Goal: Information Seeking & Learning: Learn about a topic

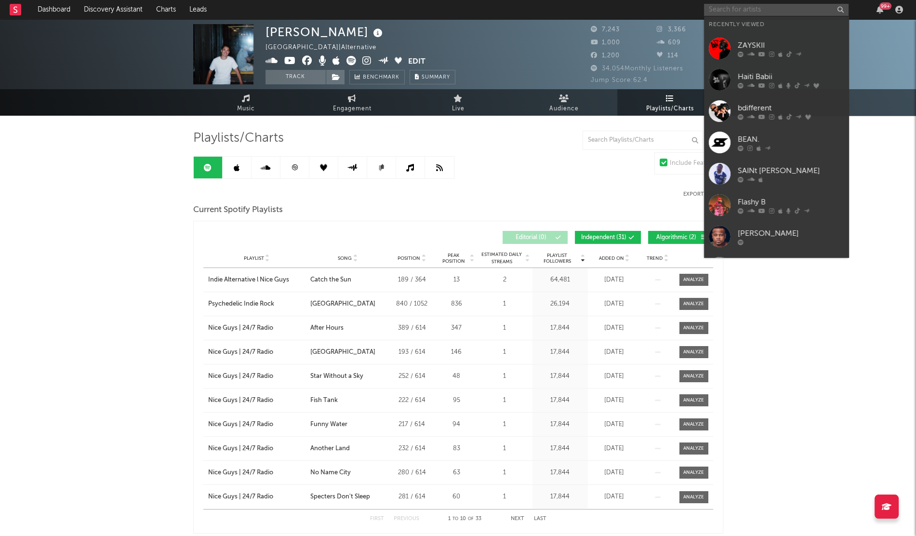
click at [719, 12] on input "text" at bounding box center [776, 10] width 145 height 12
paste input "Sol"
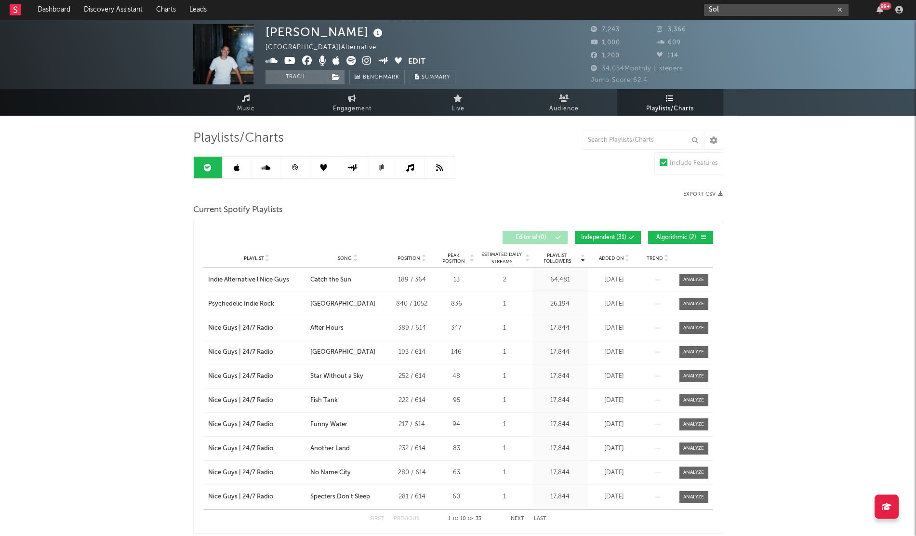
click at [726, 11] on input "Sol" at bounding box center [776, 10] width 145 height 12
drag, startPoint x: 726, startPoint y: 3, endPoint x: 642, endPoint y: 20, distance: 86.6
click at [642, 20] on div "Dashboard Discovery Assistant Charts Leads Sol 99 + Notifications Settings Mark…" at bounding box center [458, 478] width 916 height 918
click at [714, 17] on div "Sol 99 +" at bounding box center [805, 9] width 202 height 19
click at [724, 7] on input "Sol" at bounding box center [776, 10] width 145 height 12
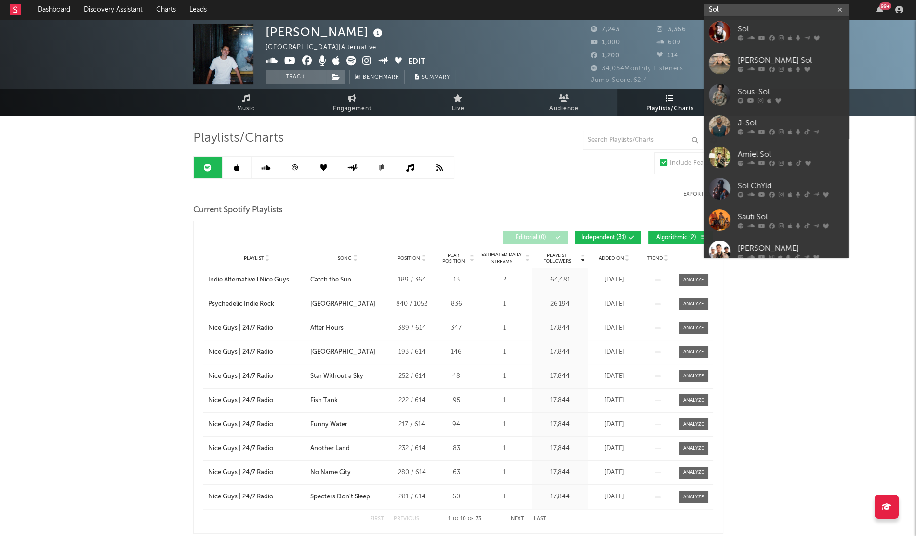
click at [724, 7] on input "Sol" at bounding box center [776, 10] width 145 height 12
paste input "[URL][DOMAIN_NAME]"
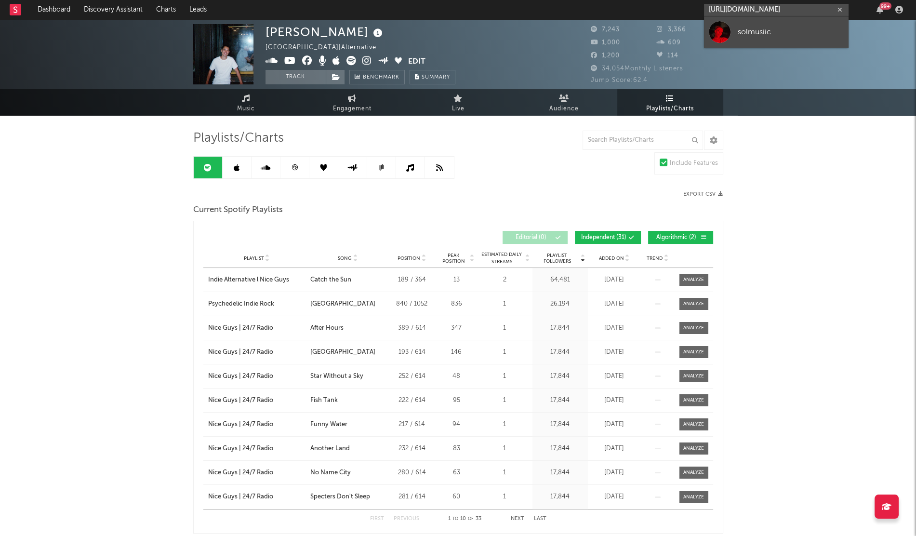
type input "[URL][DOMAIN_NAME]"
click at [726, 31] on div at bounding box center [720, 32] width 22 height 22
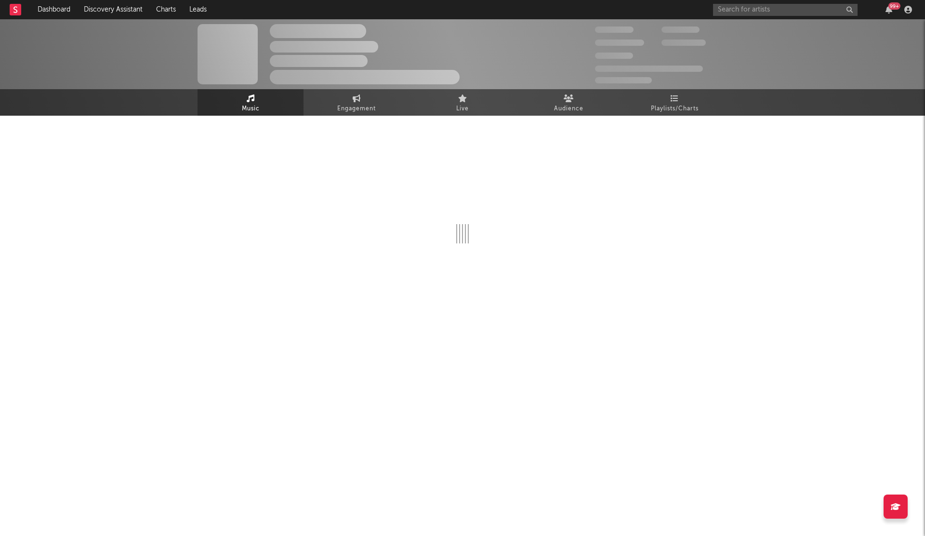
select select "1w"
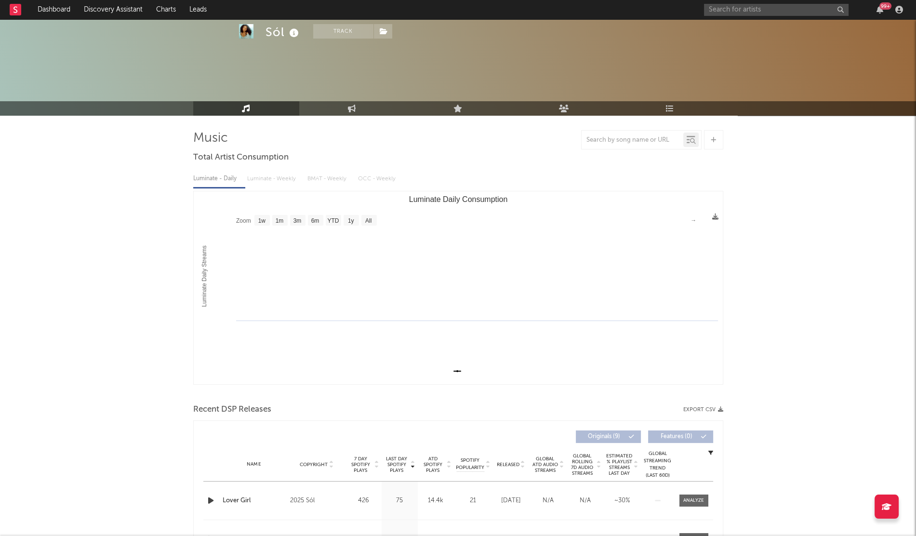
scroll to position [147, 0]
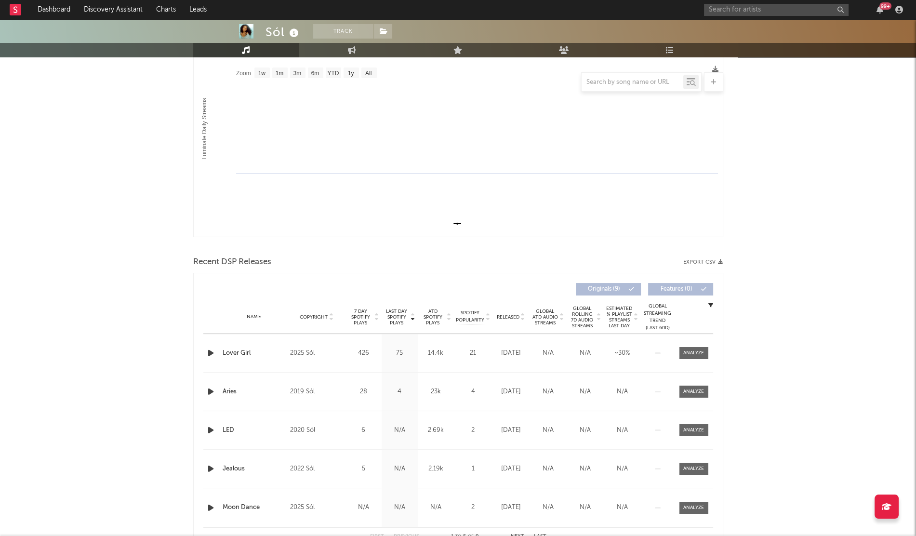
click at [509, 317] on span "Released" at bounding box center [508, 317] width 23 height 6
click at [208, 397] on icon "button" at bounding box center [211, 392] width 10 height 12
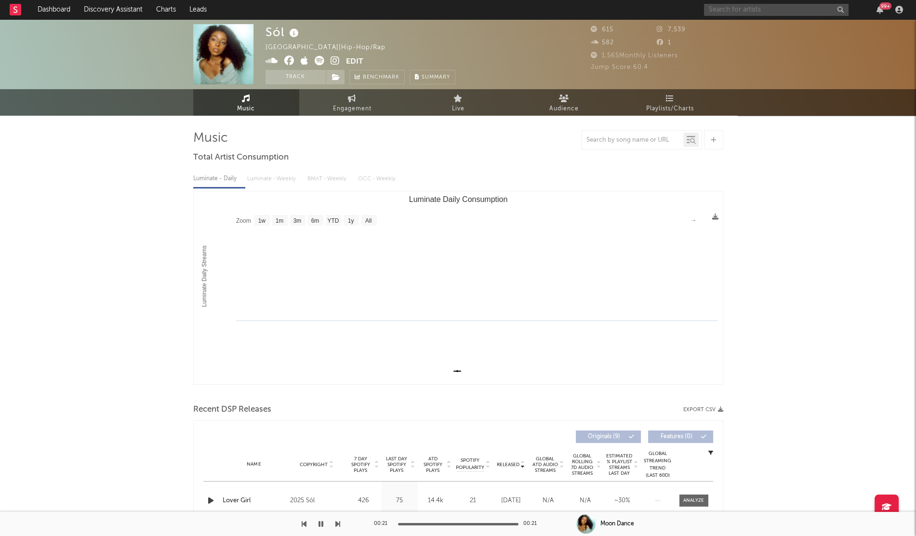
click at [731, 8] on input "text" at bounding box center [776, 10] width 145 height 12
type input "sneak"
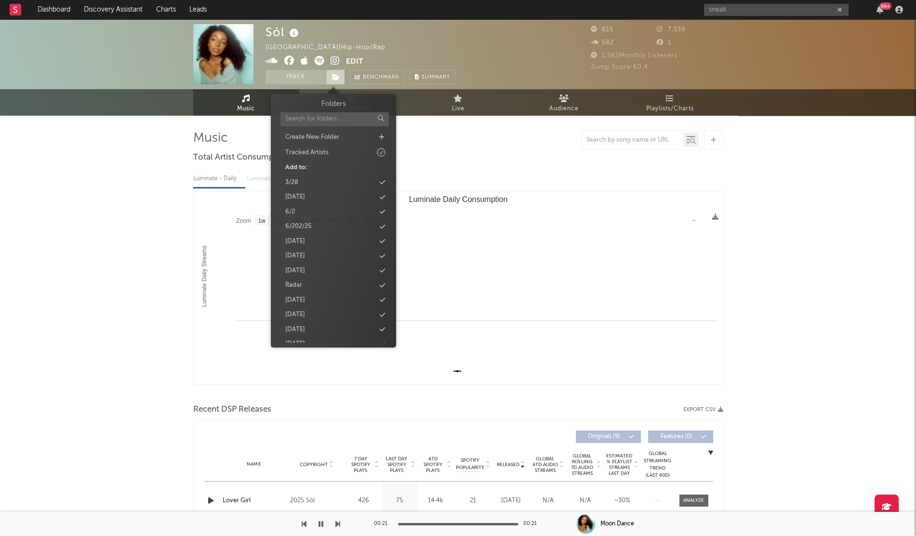
click at [327, 75] on span at bounding box center [335, 77] width 19 height 14
click at [382, 133] on div "Create New Folder" at bounding box center [333, 137] width 111 height 13
type input "[DATE]"
click at [383, 300] on icon at bounding box center [382, 300] width 5 height 6
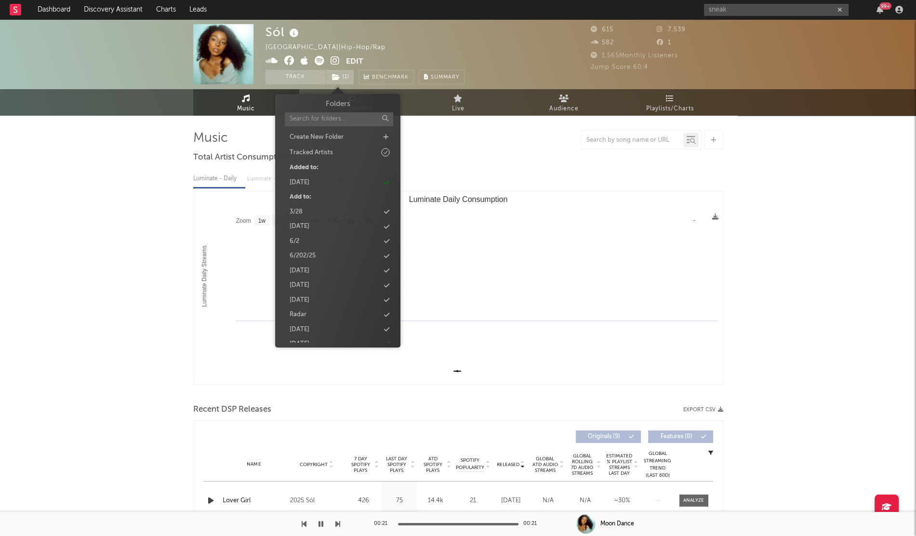
click at [549, 144] on div at bounding box center [458, 139] width 530 height 19
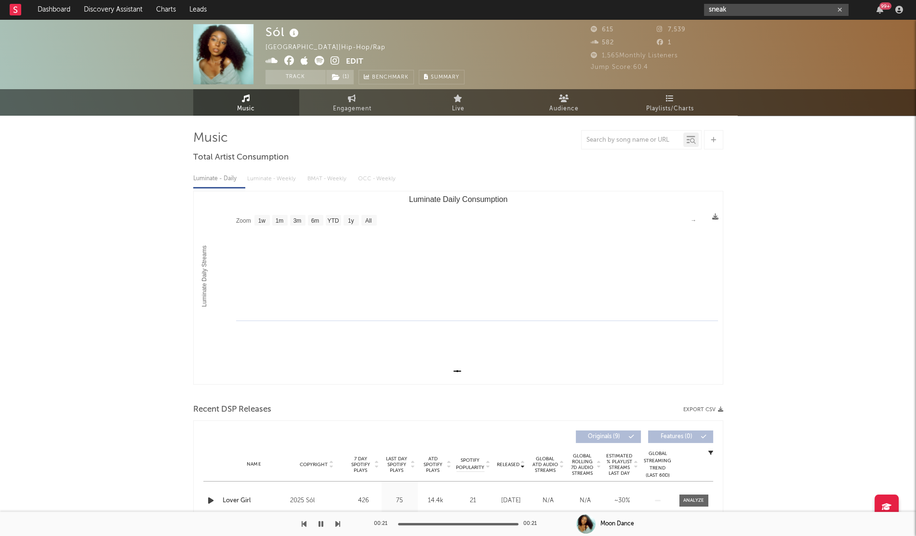
click at [747, 11] on input "sneak" at bounding box center [776, 10] width 145 height 12
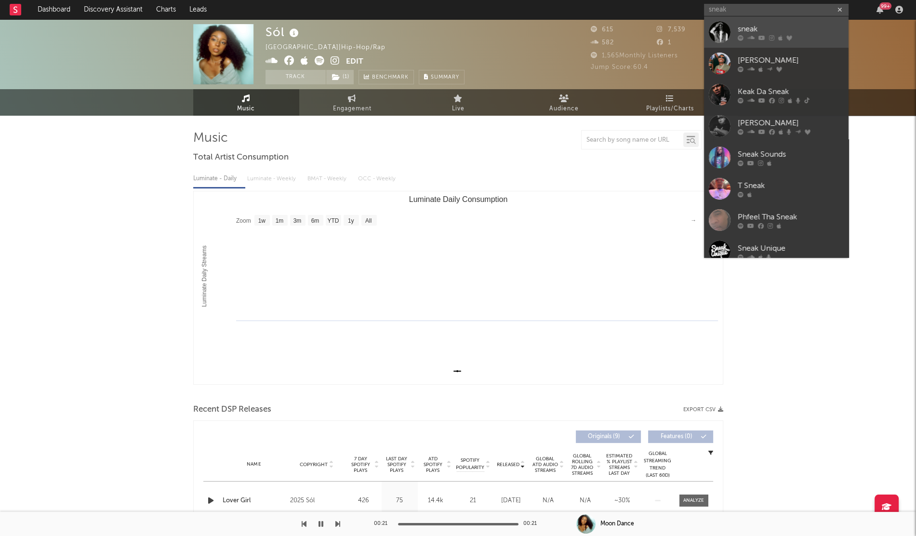
click at [722, 32] on div at bounding box center [720, 32] width 22 height 22
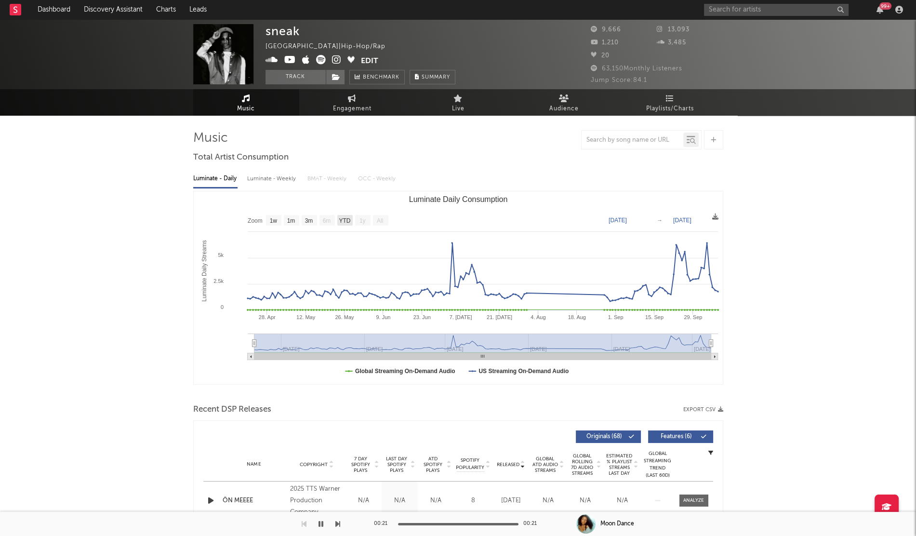
click at [344, 221] on text "YTD" at bounding box center [345, 220] width 12 height 7
select select "YTD"
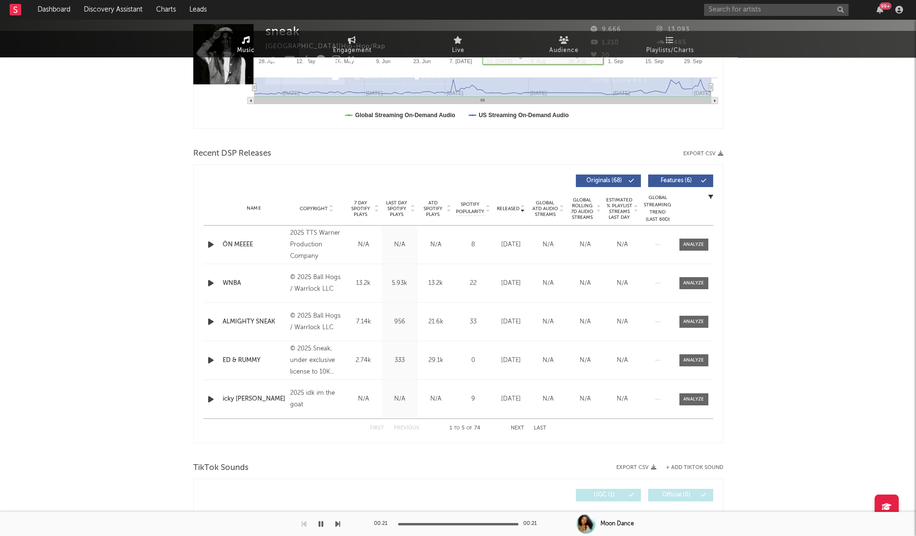
scroll to position [260, 0]
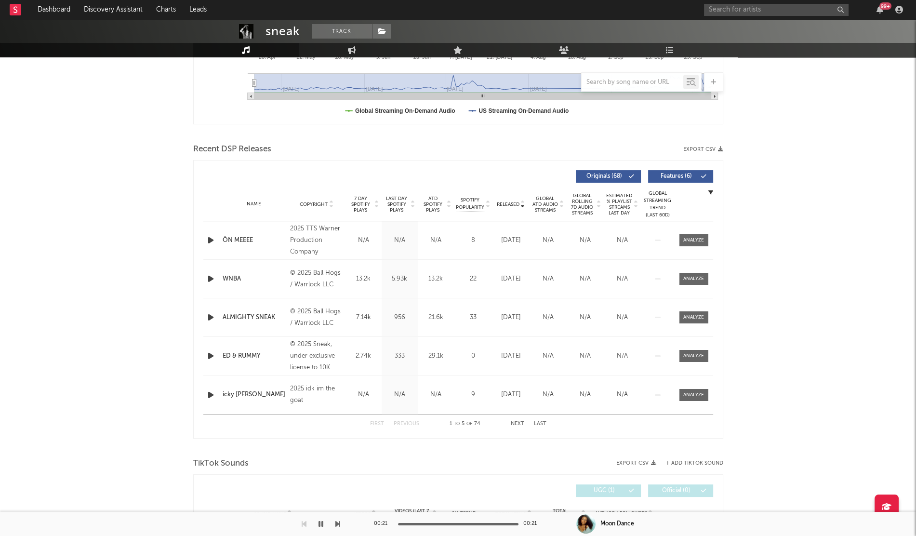
click at [506, 199] on div "Name Copyright Label Album Names Composer Names 7 Day Spotify Plays Last Day Sp…" at bounding box center [458, 204] width 510 height 34
click at [508, 205] on span "Released" at bounding box center [508, 204] width 23 height 6
